Goal: Information Seeking & Learning: Learn about a topic

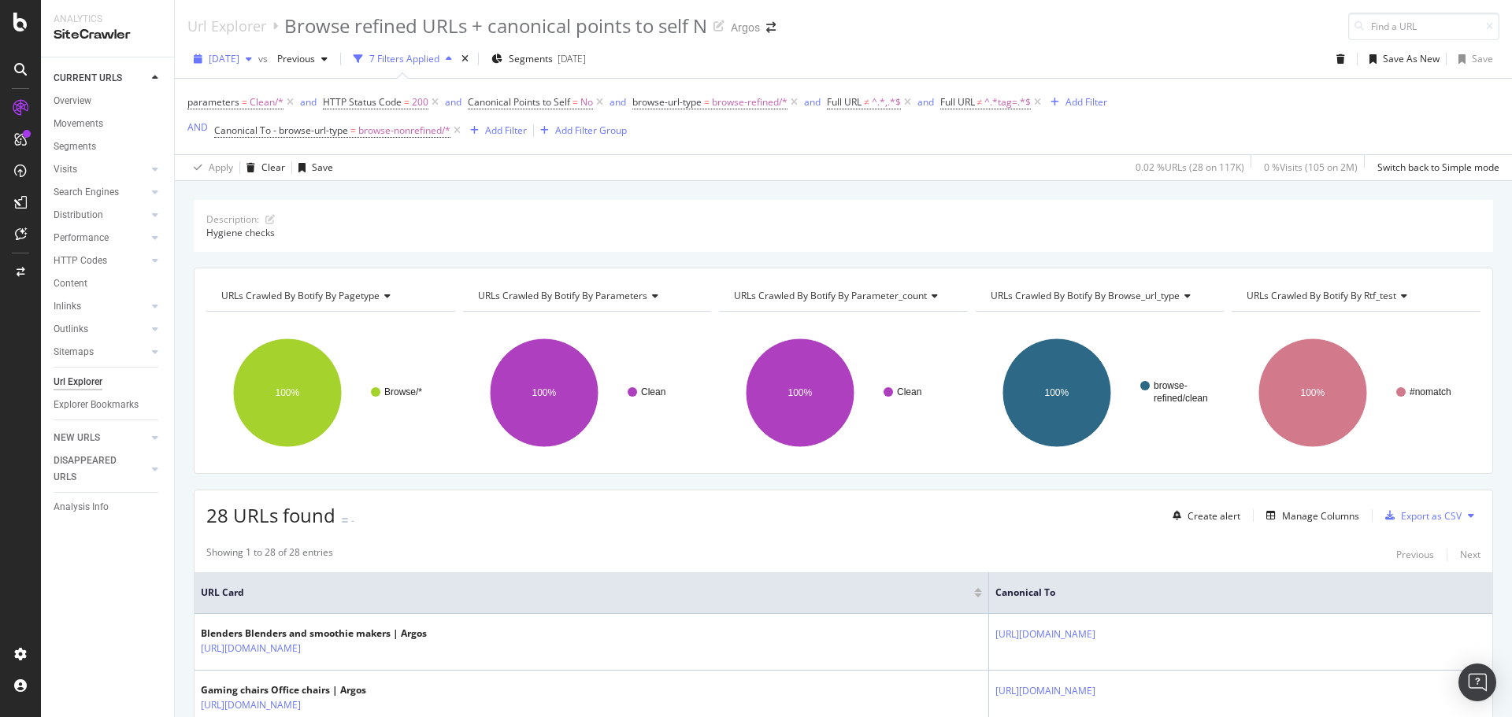
click at [239, 58] on span "[DATE]" at bounding box center [224, 58] width 31 height 13
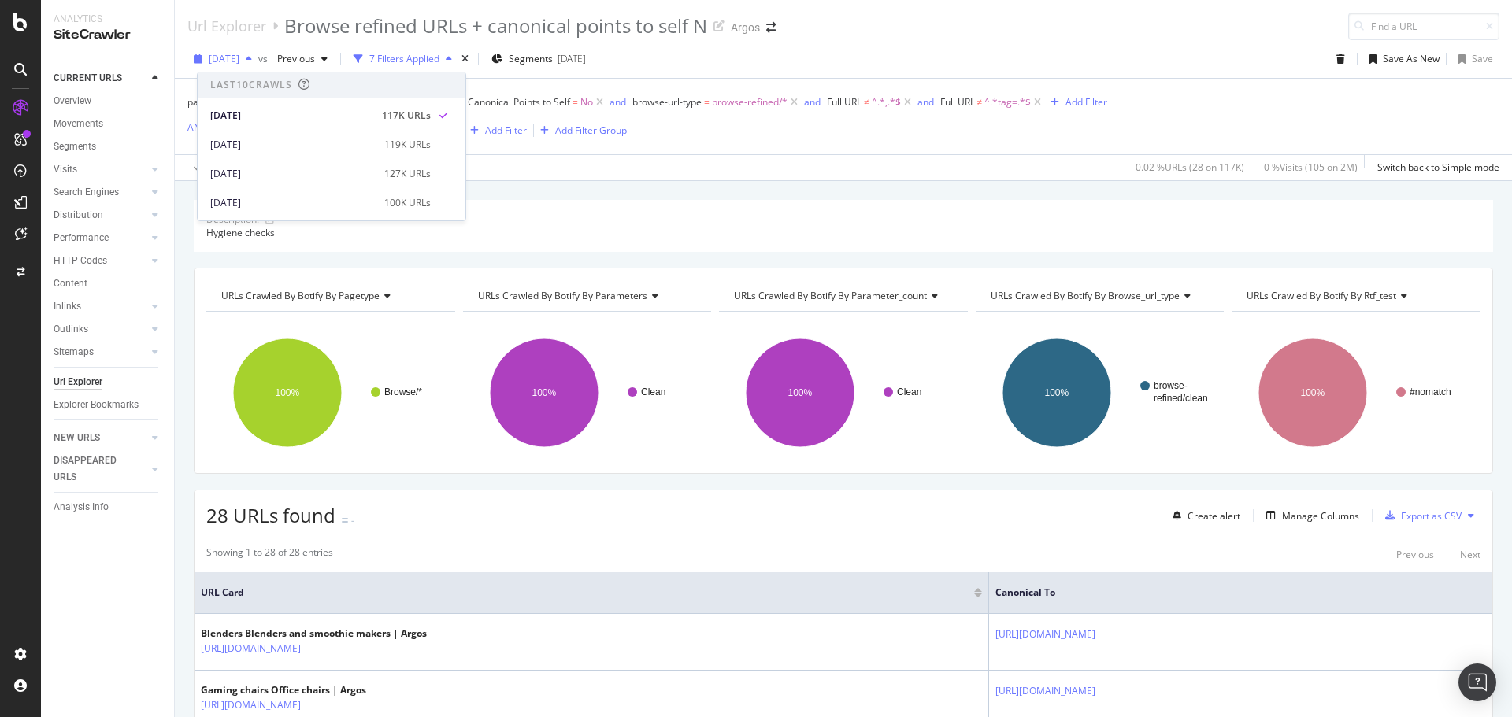
click at [239, 58] on span "2025 Aug. 20th" at bounding box center [224, 58] width 31 height 13
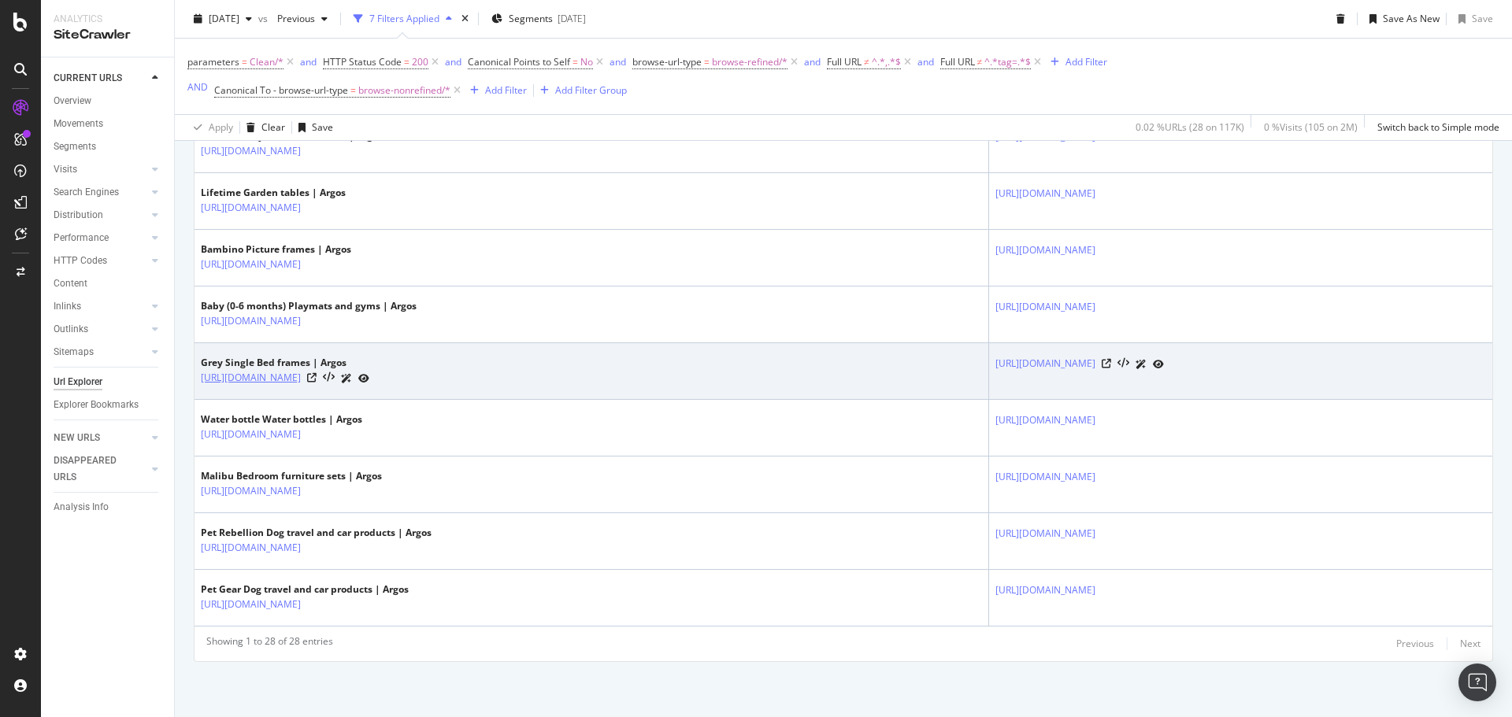
scroll to position [1635, 0]
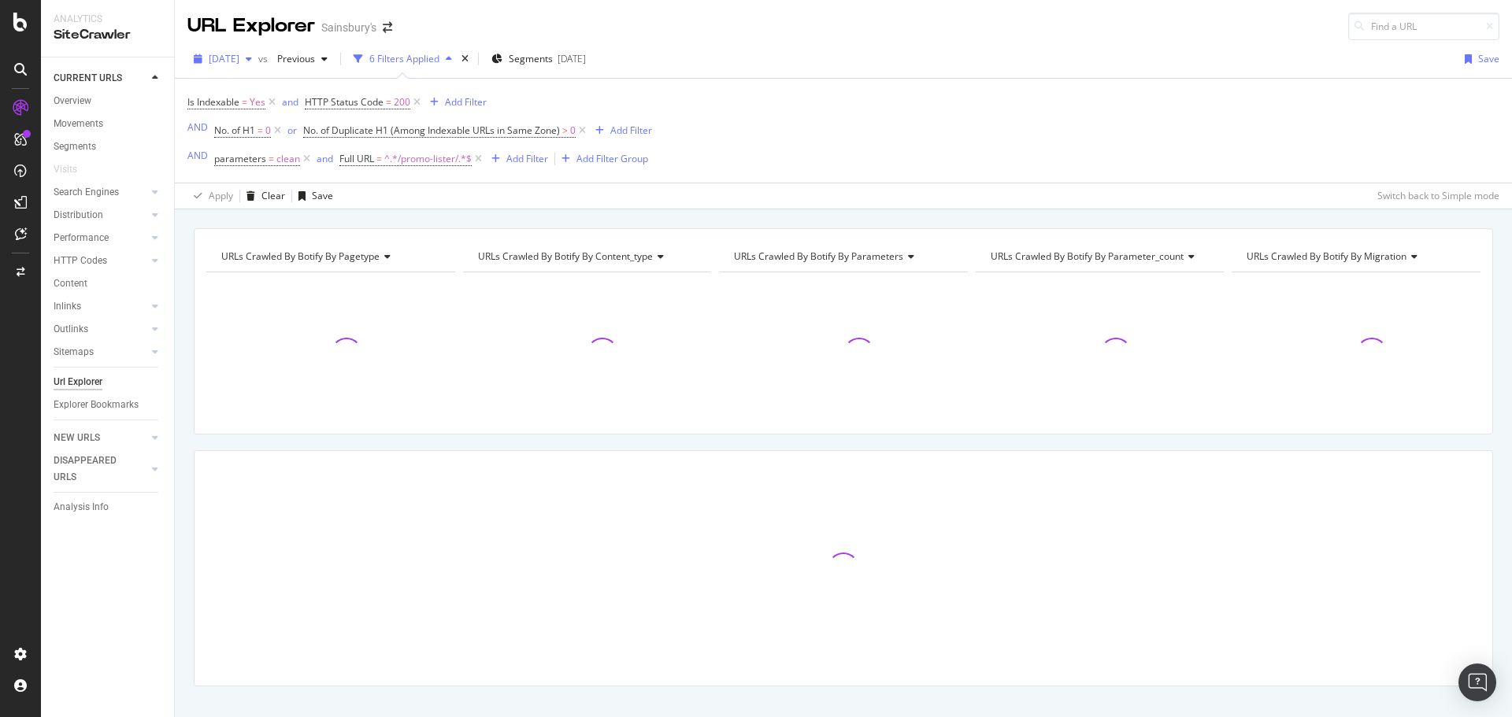
click at [239, 57] on span "[DATE]" at bounding box center [224, 58] width 31 height 13
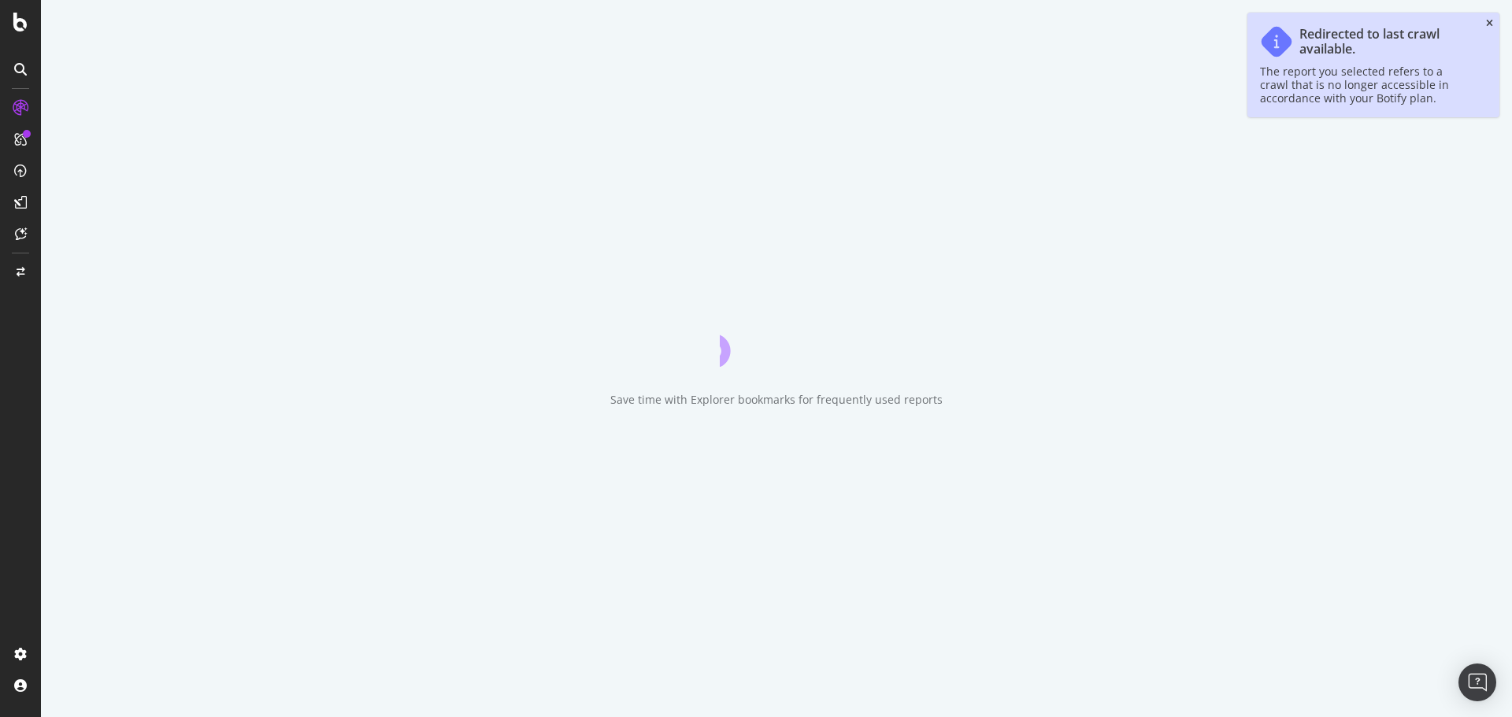
click at [1492, 21] on icon "close toast" at bounding box center [1489, 23] width 7 height 9
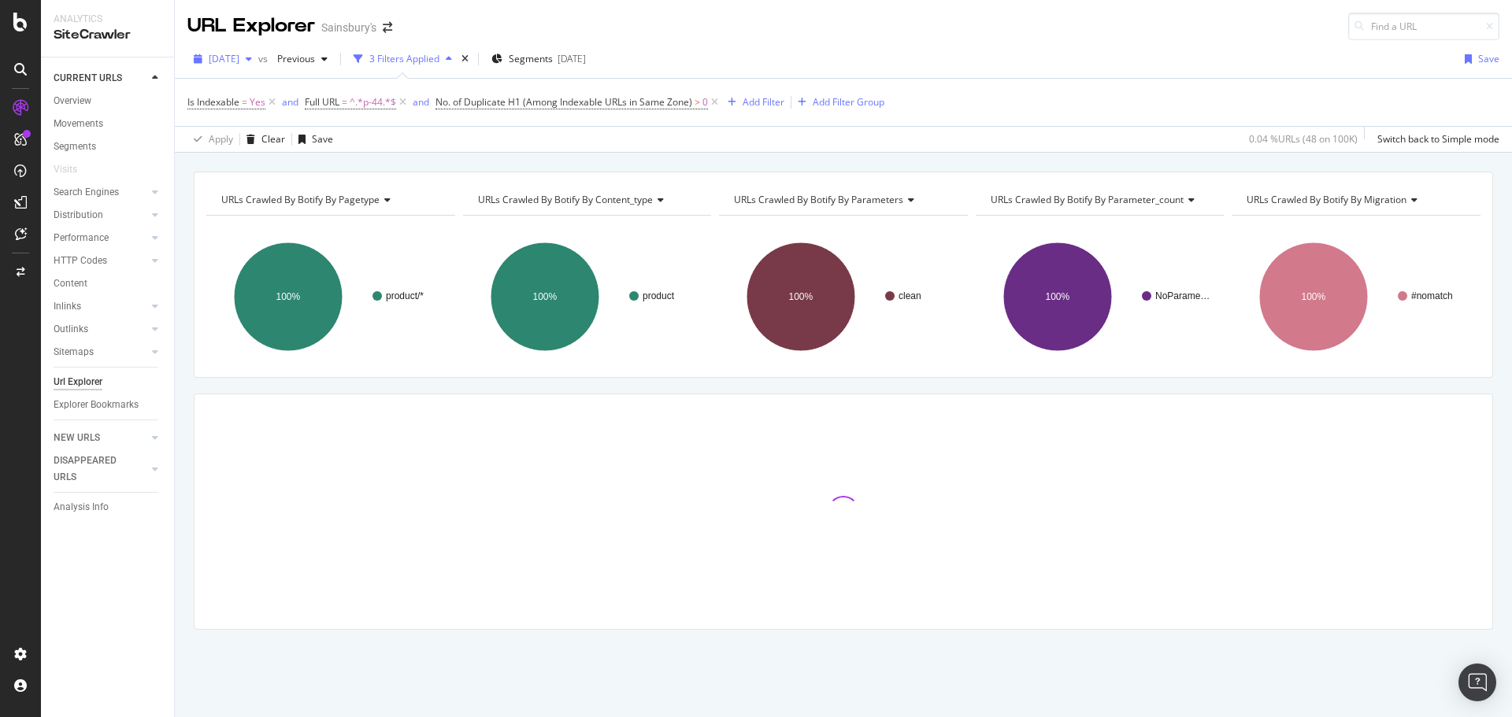
click at [250, 69] on div "[DATE]" at bounding box center [222, 59] width 71 height 24
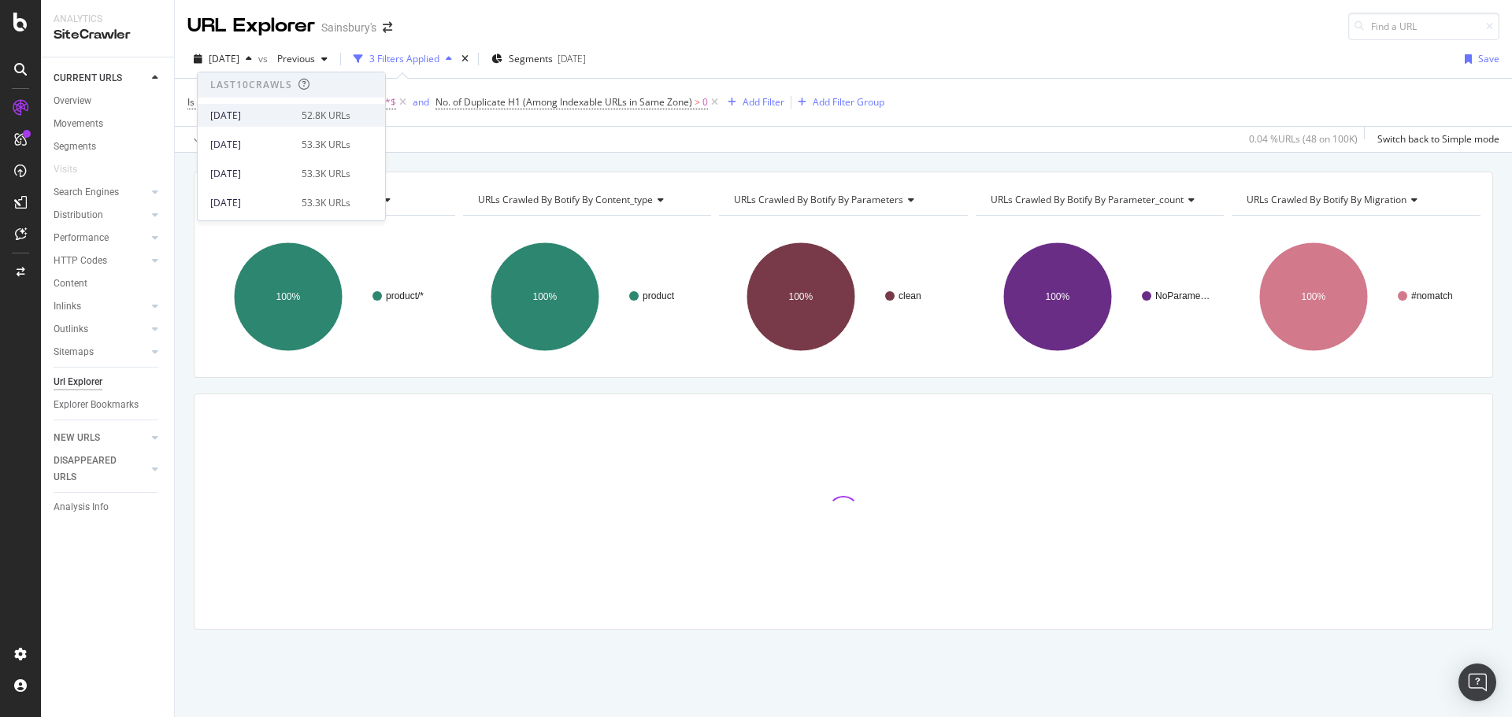
click at [259, 115] on div "[DATE]" at bounding box center [251, 116] width 82 height 14
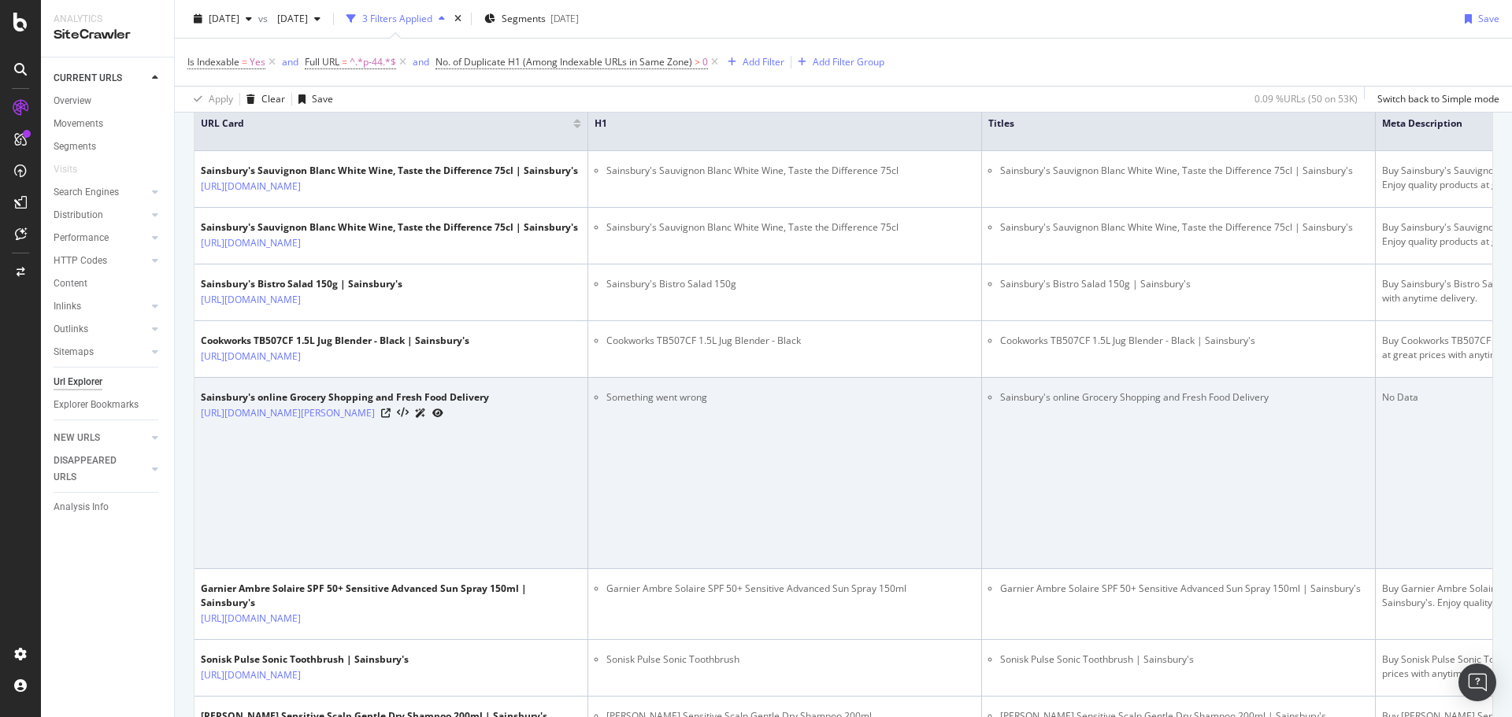
scroll to position [158, 0]
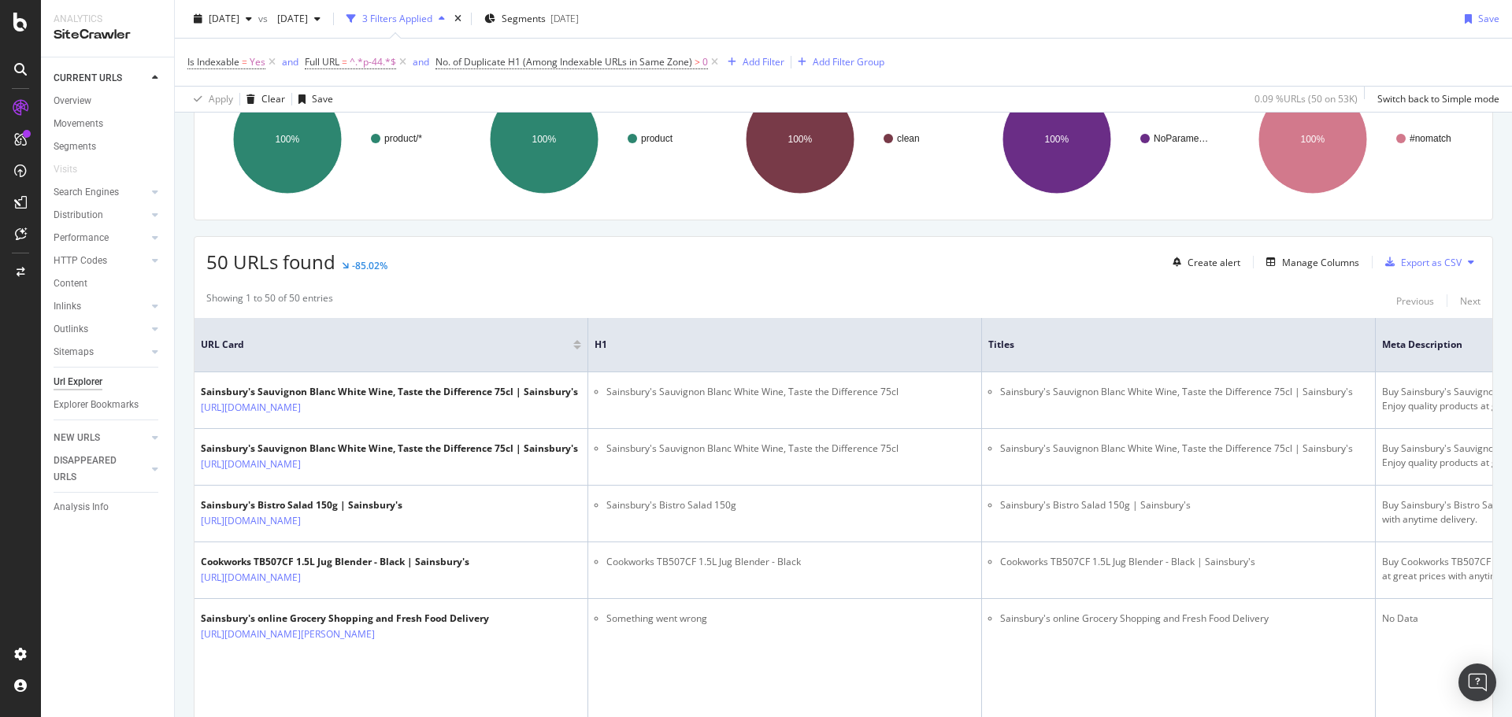
click at [780, 356] on th "H1" at bounding box center [785, 345] width 394 height 54
click at [608, 348] on span "H1" at bounding box center [773, 345] width 357 height 14
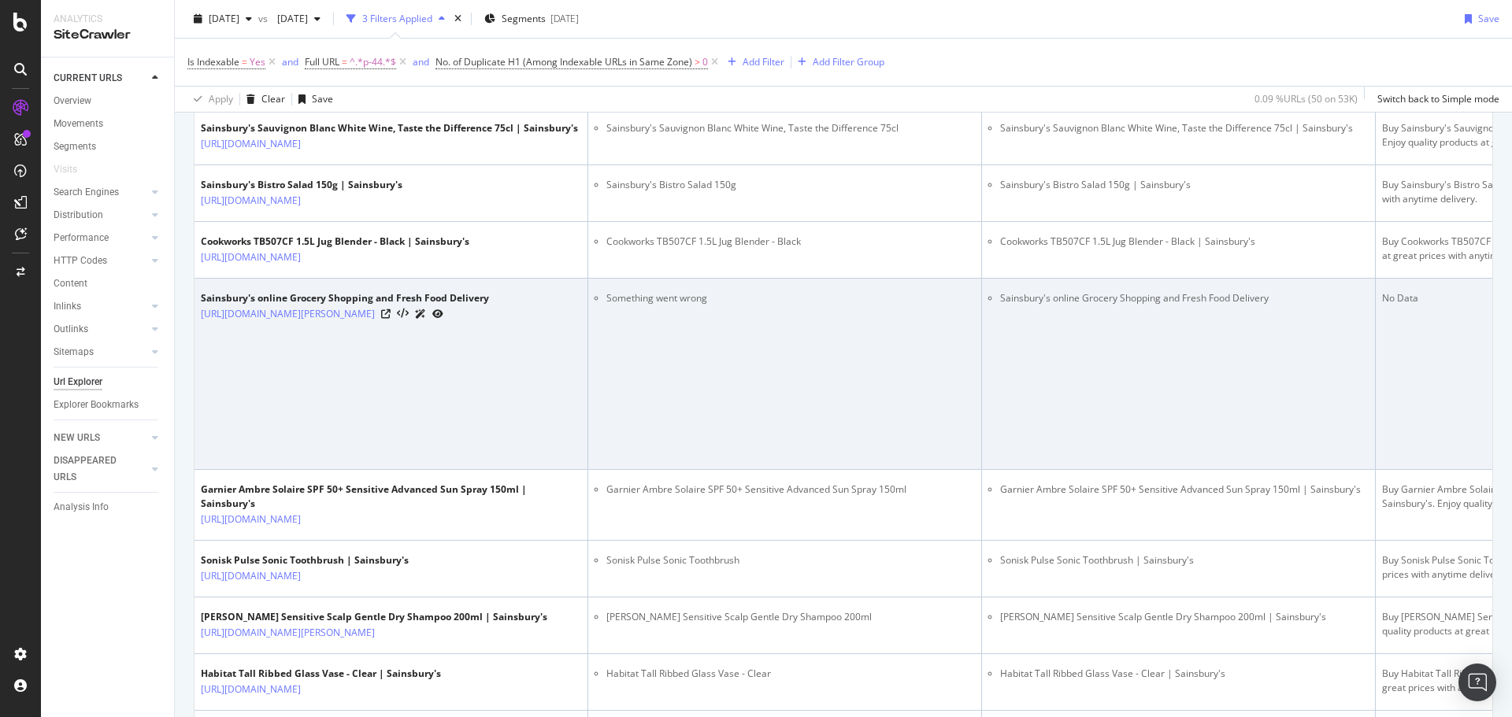
scroll to position [315, 0]
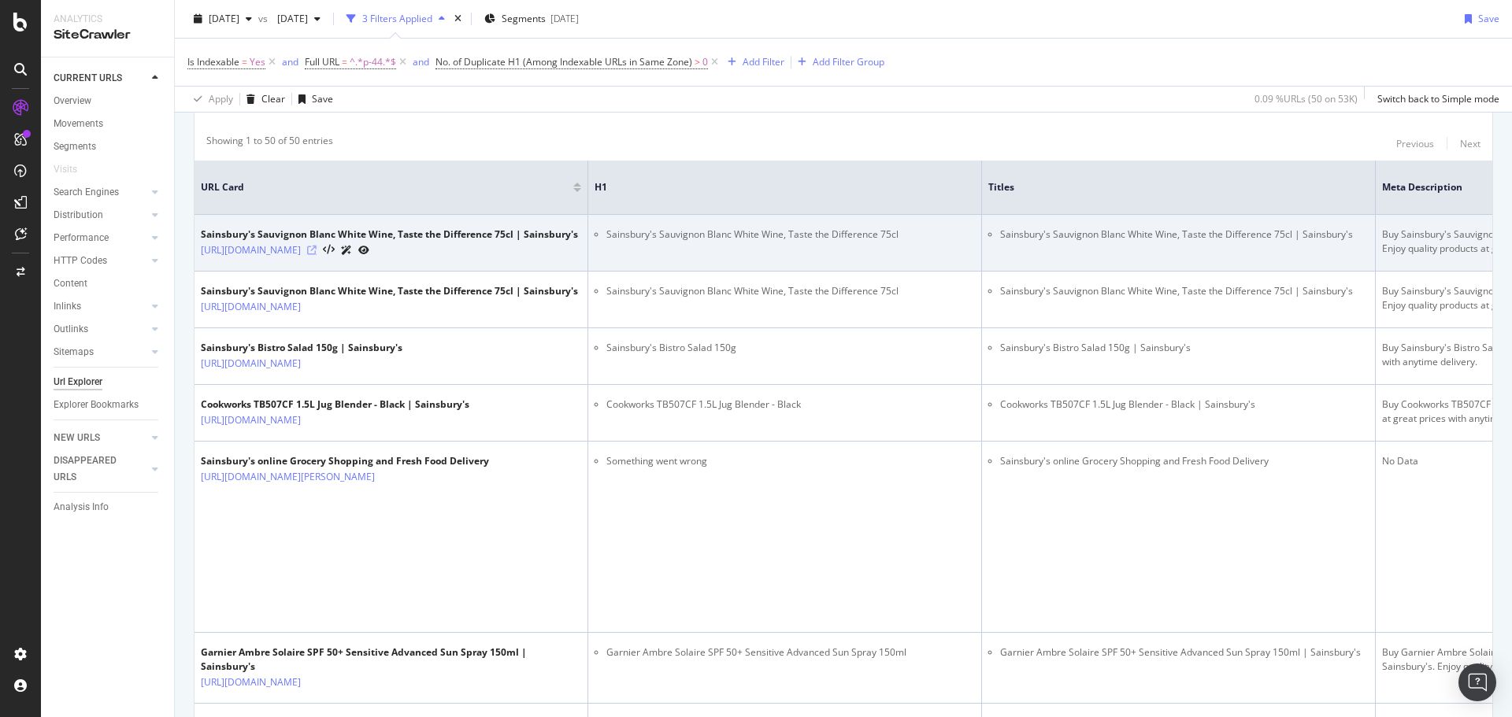
click at [317, 254] on icon at bounding box center [311, 250] width 9 height 9
